Goal: Task Accomplishment & Management: Complete application form

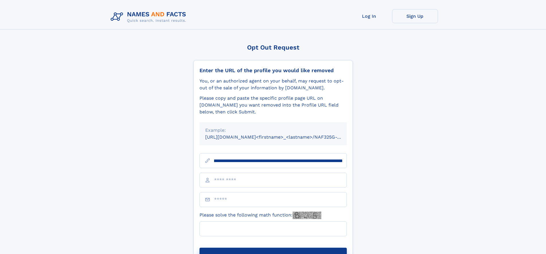
scroll to position [0, 64]
type input "**********"
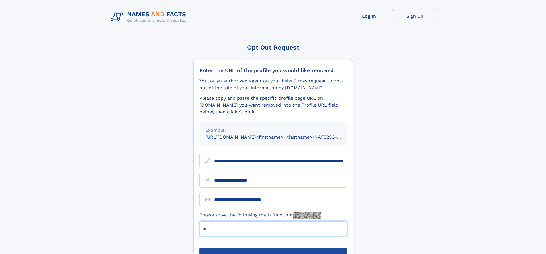
type input "*"
click at [273, 248] on button "Submit Opt Out Request" at bounding box center [273, 257] width 147 height 18
